Goal: Task Accomplishment & Management: Manage account settings

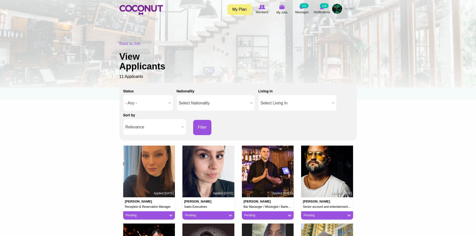
click at [339, 9] on img at bounding box center [337, 9] width 10 height 10
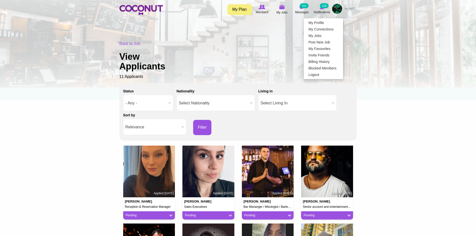
click at [245, 9] on link "My Plan" at bounding box center [240, 9] width 25 height 11
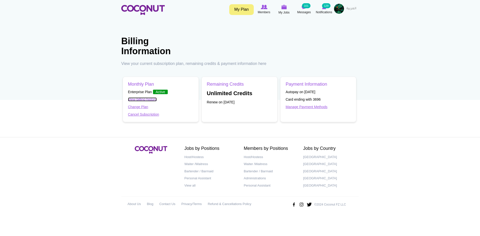
click at [144, 101] on link "View billing history" at bounding box center [142, 100] width 29 height 4
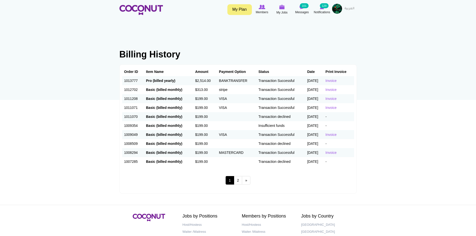
click at [239, 11] on link "My Plan" at bounding box center [240, 9] width 25 height 11
